Goal: Find specific page/section: Find specific page/section

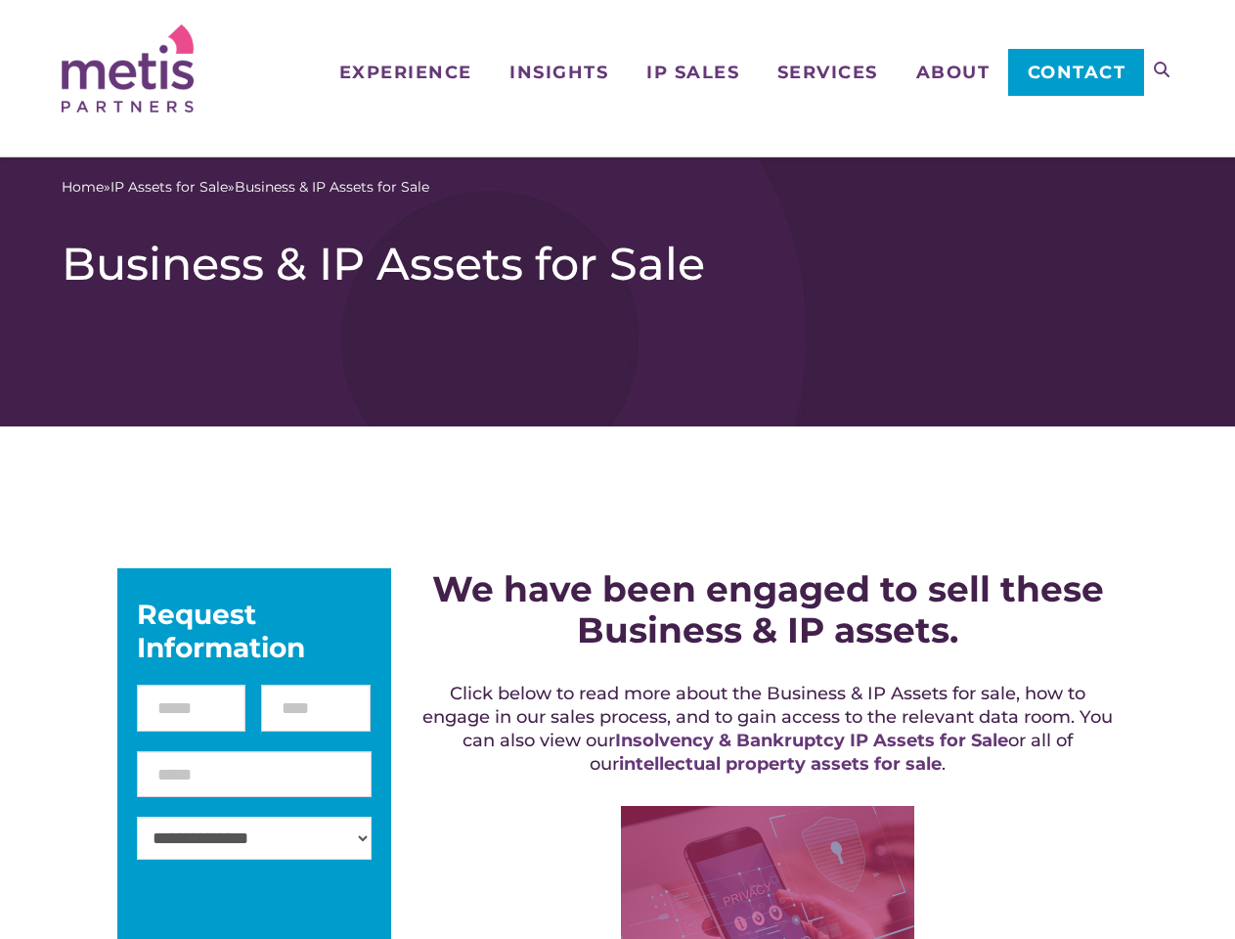
click at [1162, 69] on icon at bounding box center [1162, 70] width 16 height 16
